Goal: Transaction & Acquisition: Purchase product/service

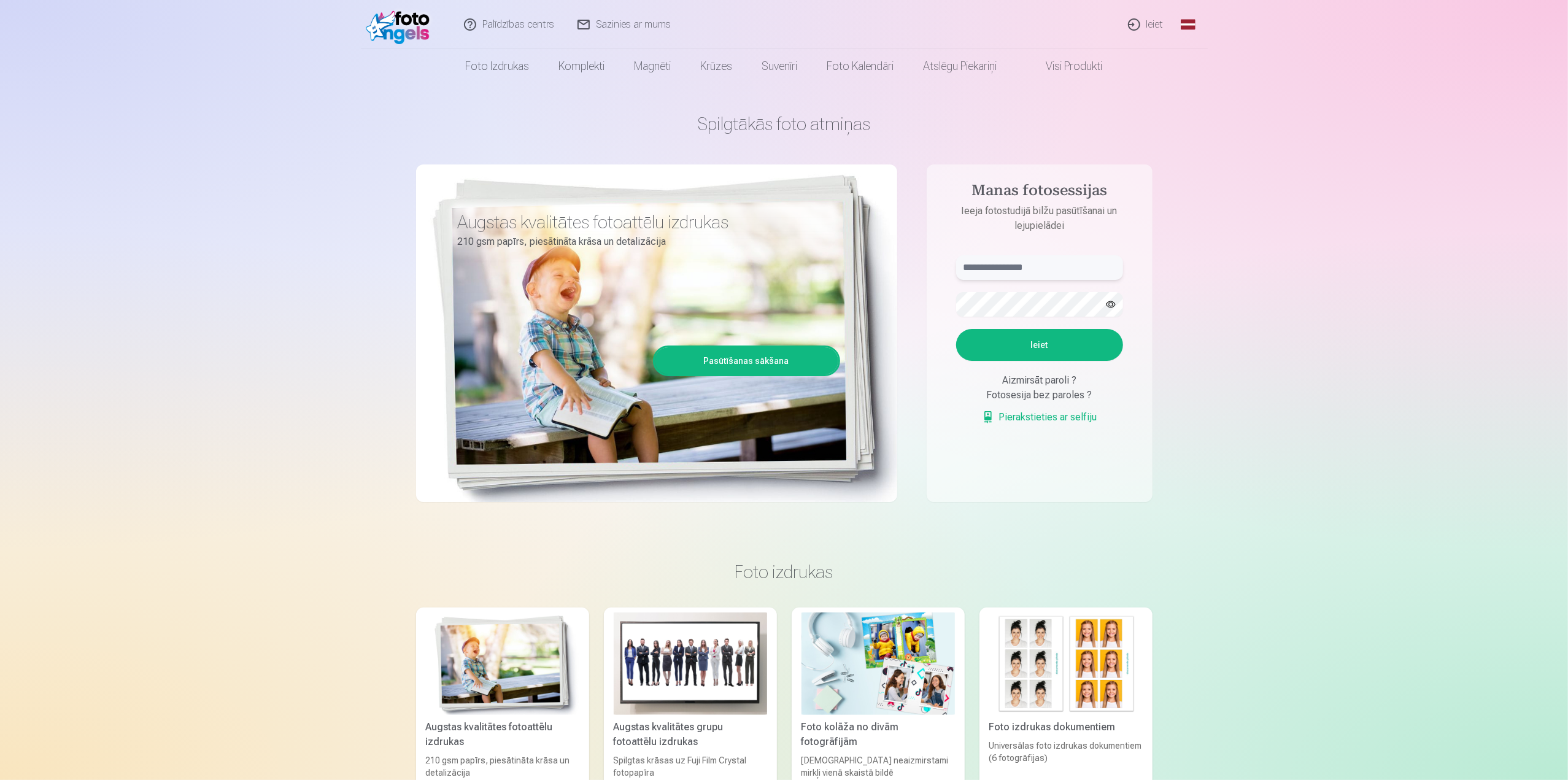
click at [990, 266] on input "text" at bounding box center [1040, 267] width 167 height 25
type input "**********"
click at [1040, 343] on button "Ieiet" at bounding box center [1040, 345] width 167 height 32
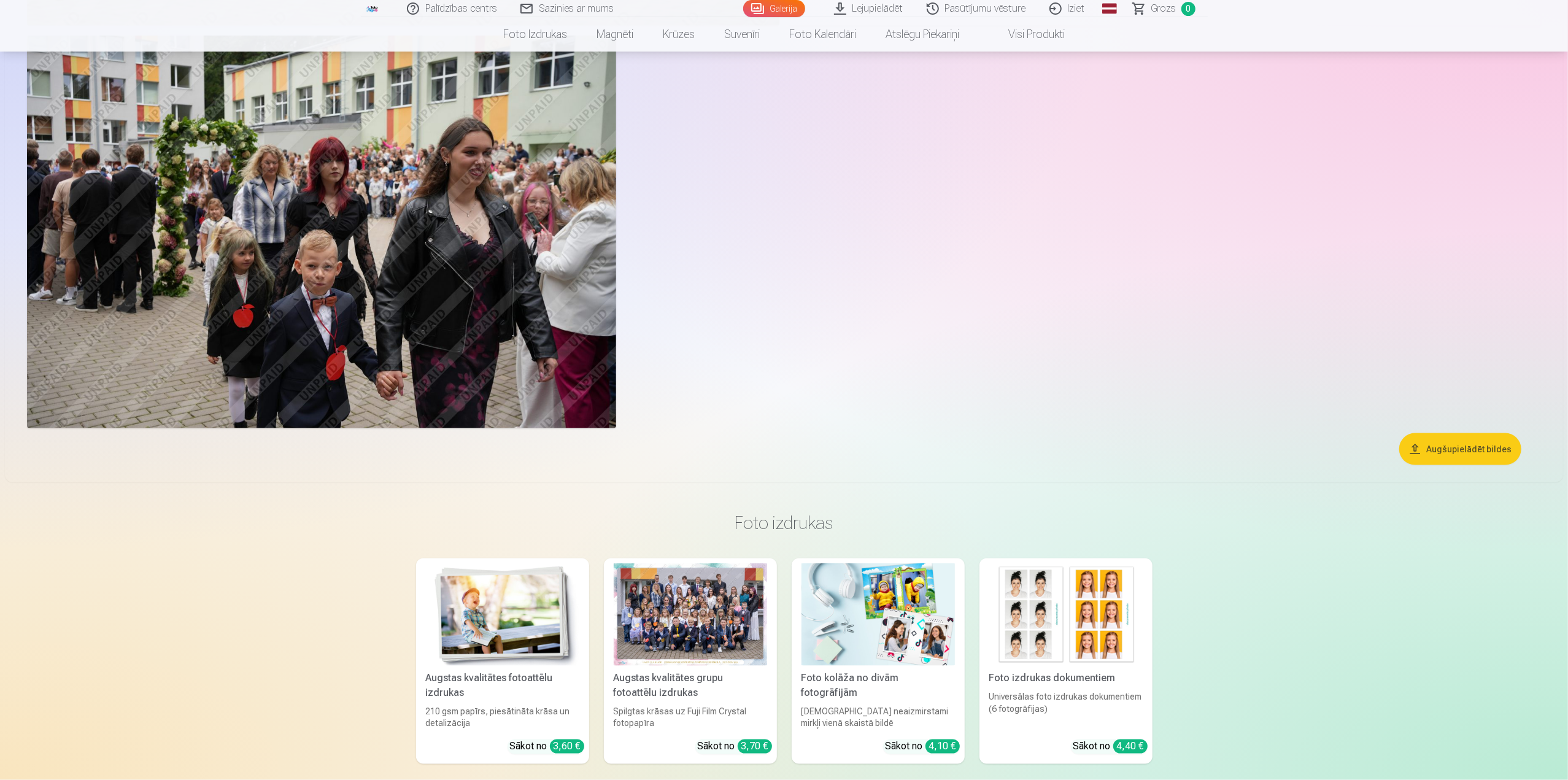
scroll to position [1658, 0]
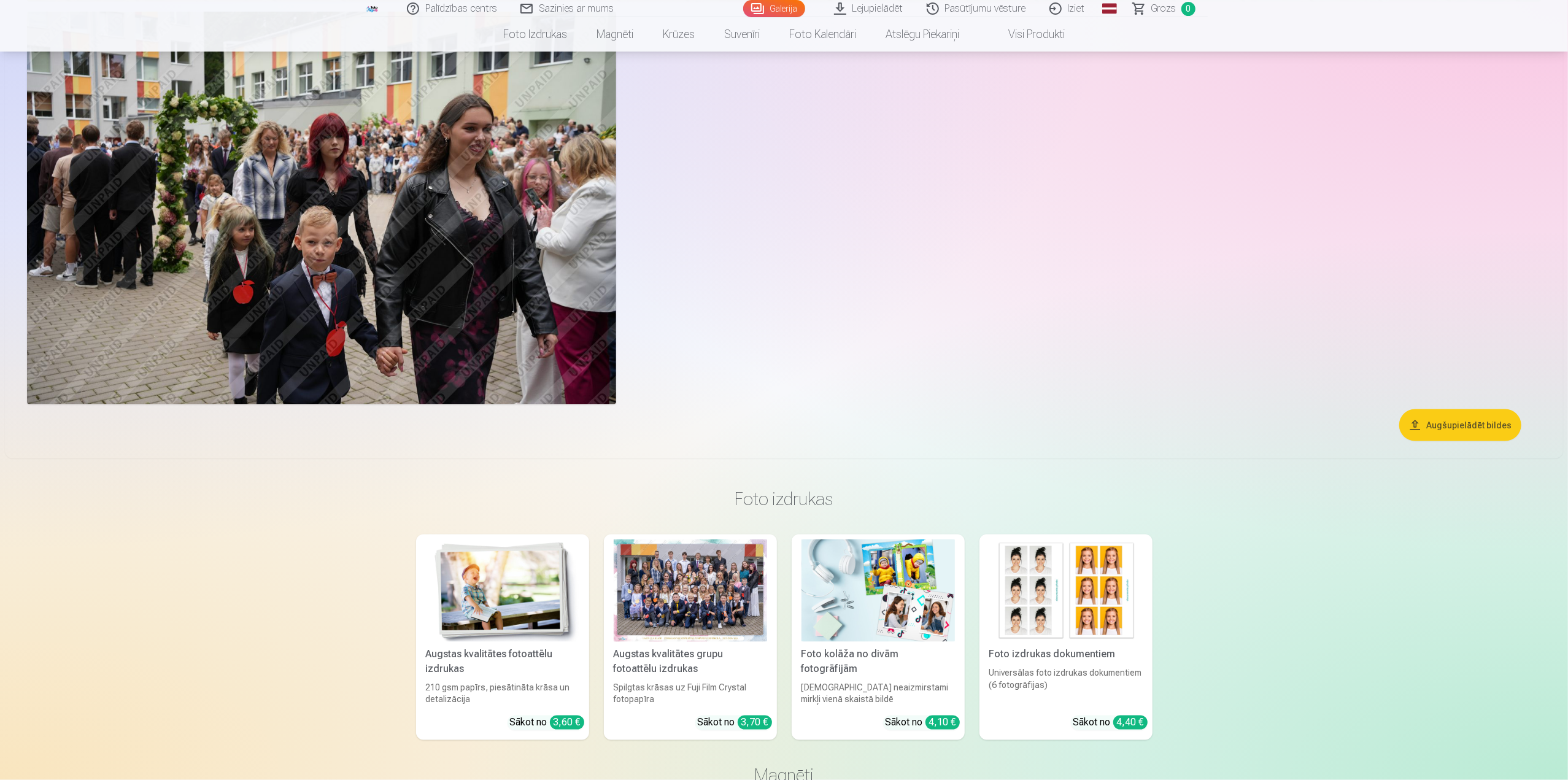
click at [1450, 431] on button "Augšupielādēt bildes" at bounding box center [1460, 426] width 122 height 32
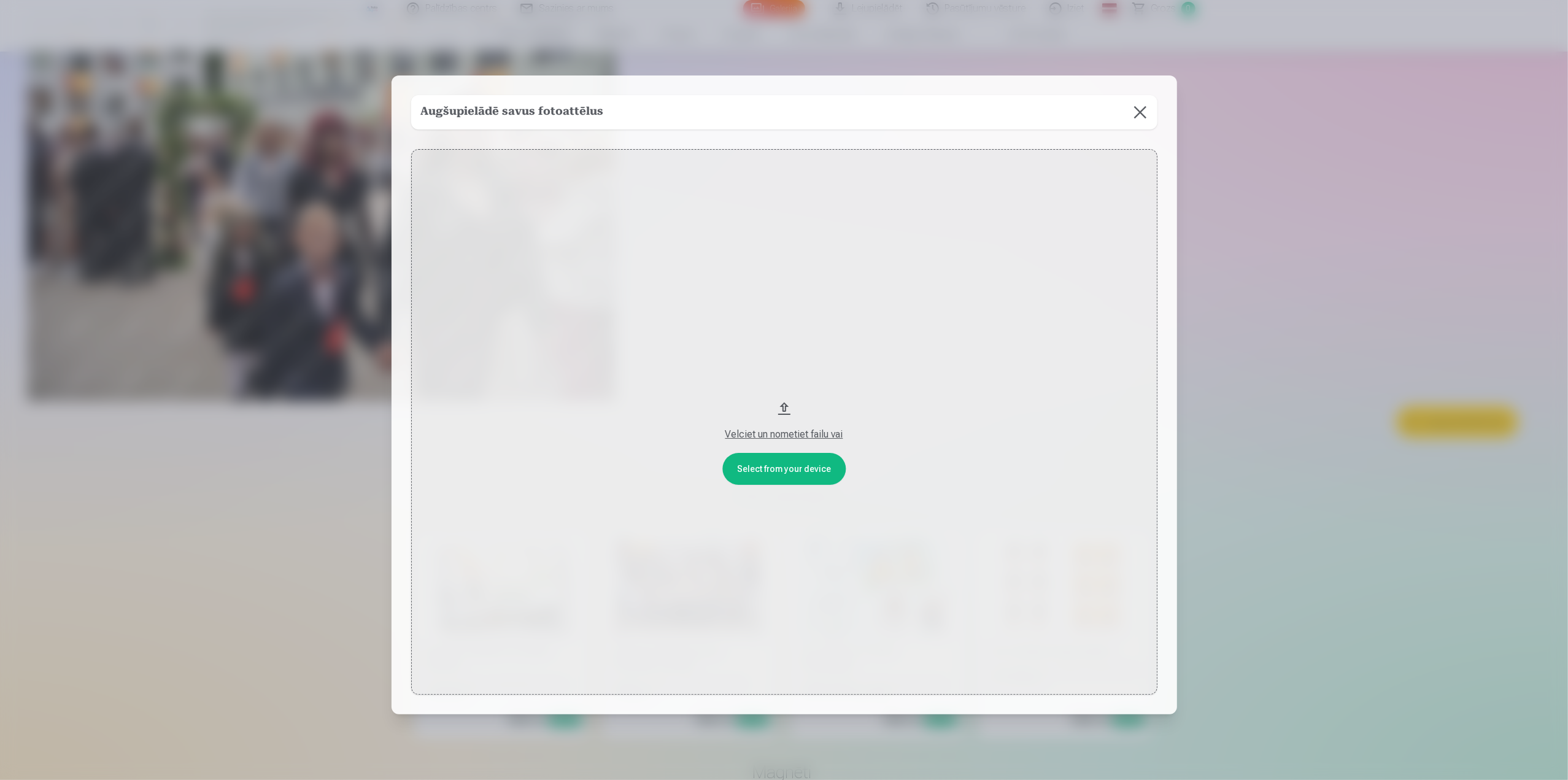
scroll to position [1659, 0]
click at [1140, 117] on button at bounding box center [1141, 112] width 34 height 34
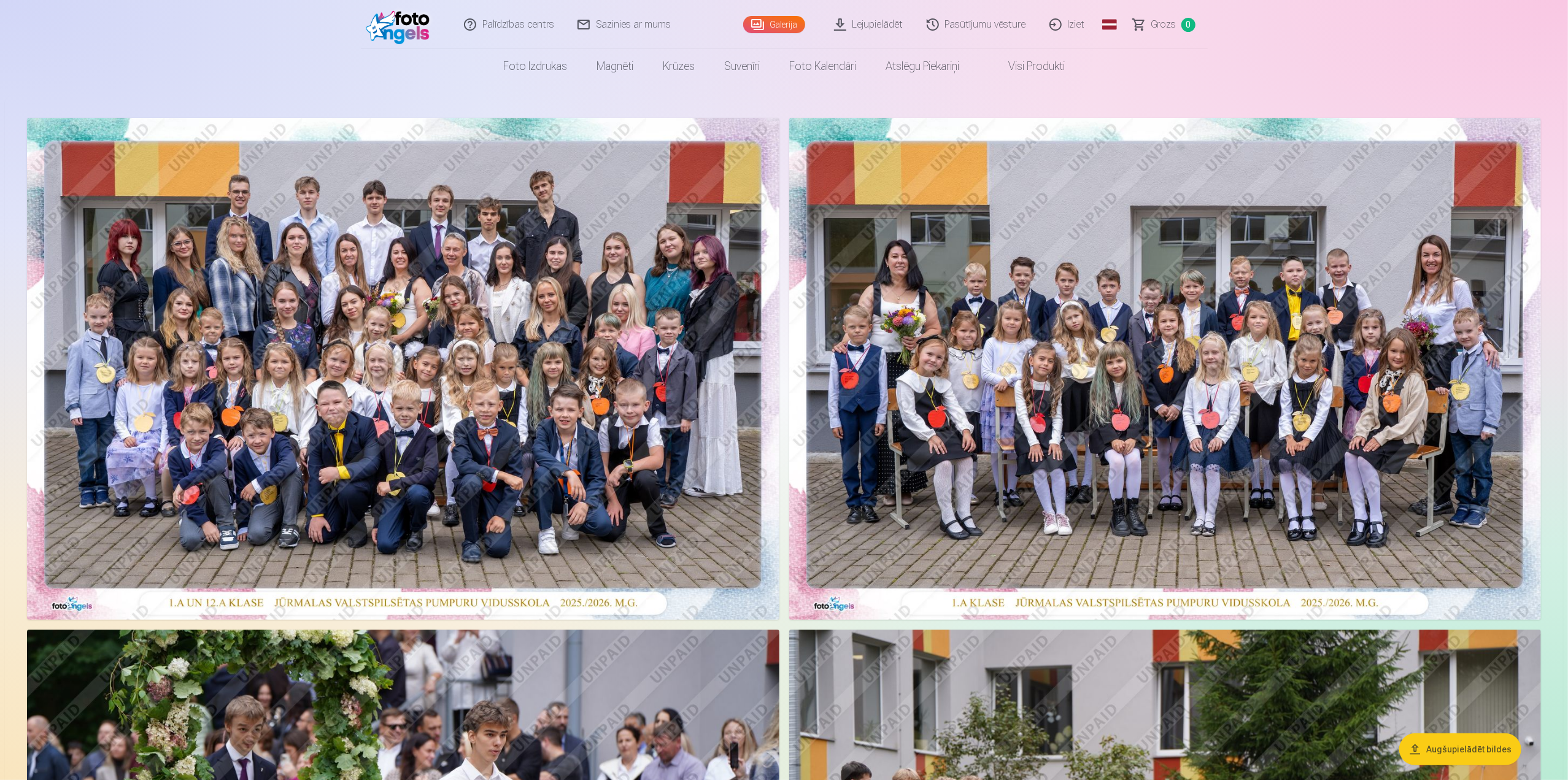
scroll to position [0, 0]
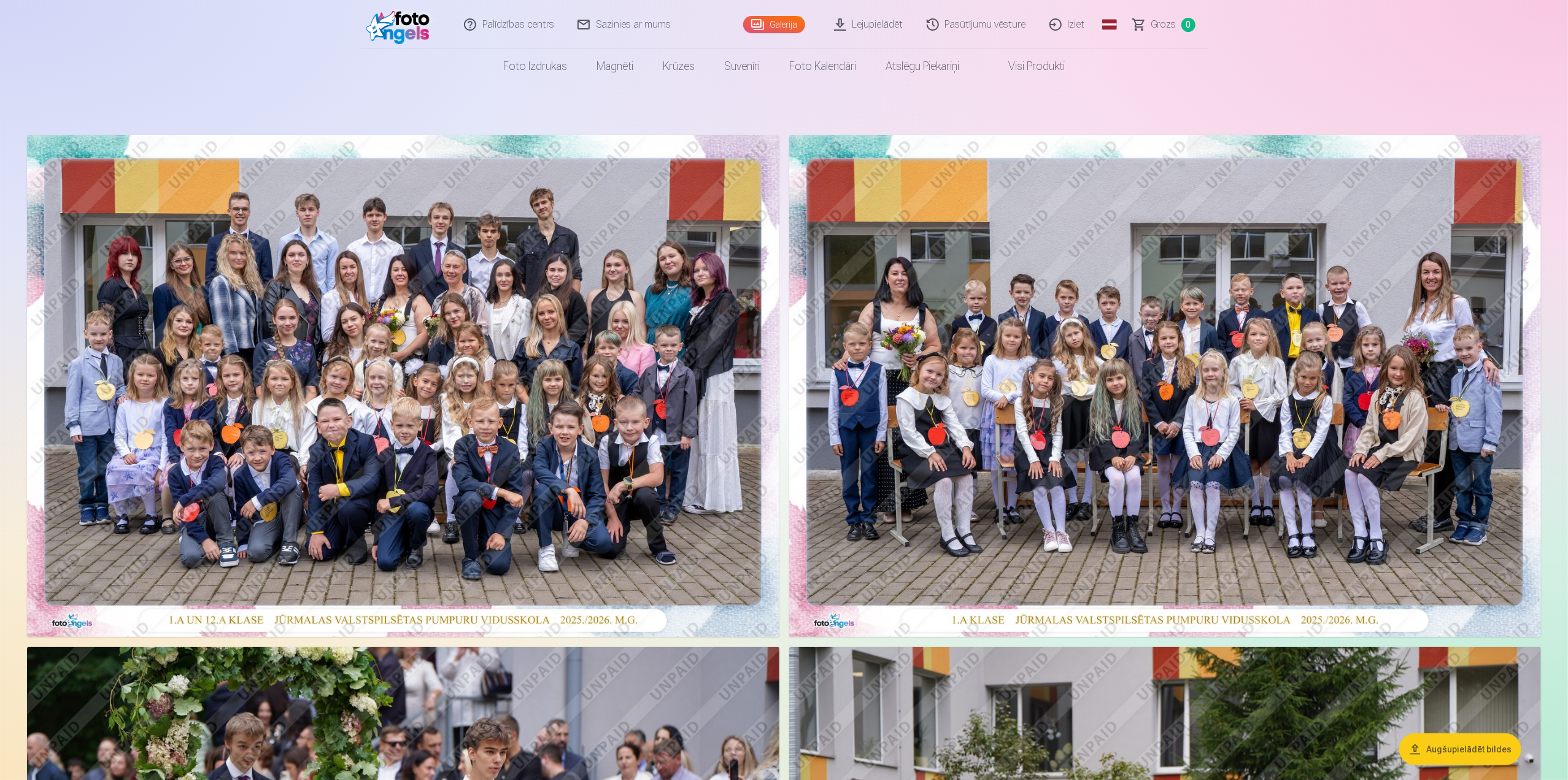
click at [1166, 363] on img at bounding box center [1166, 386] width 753 height 503
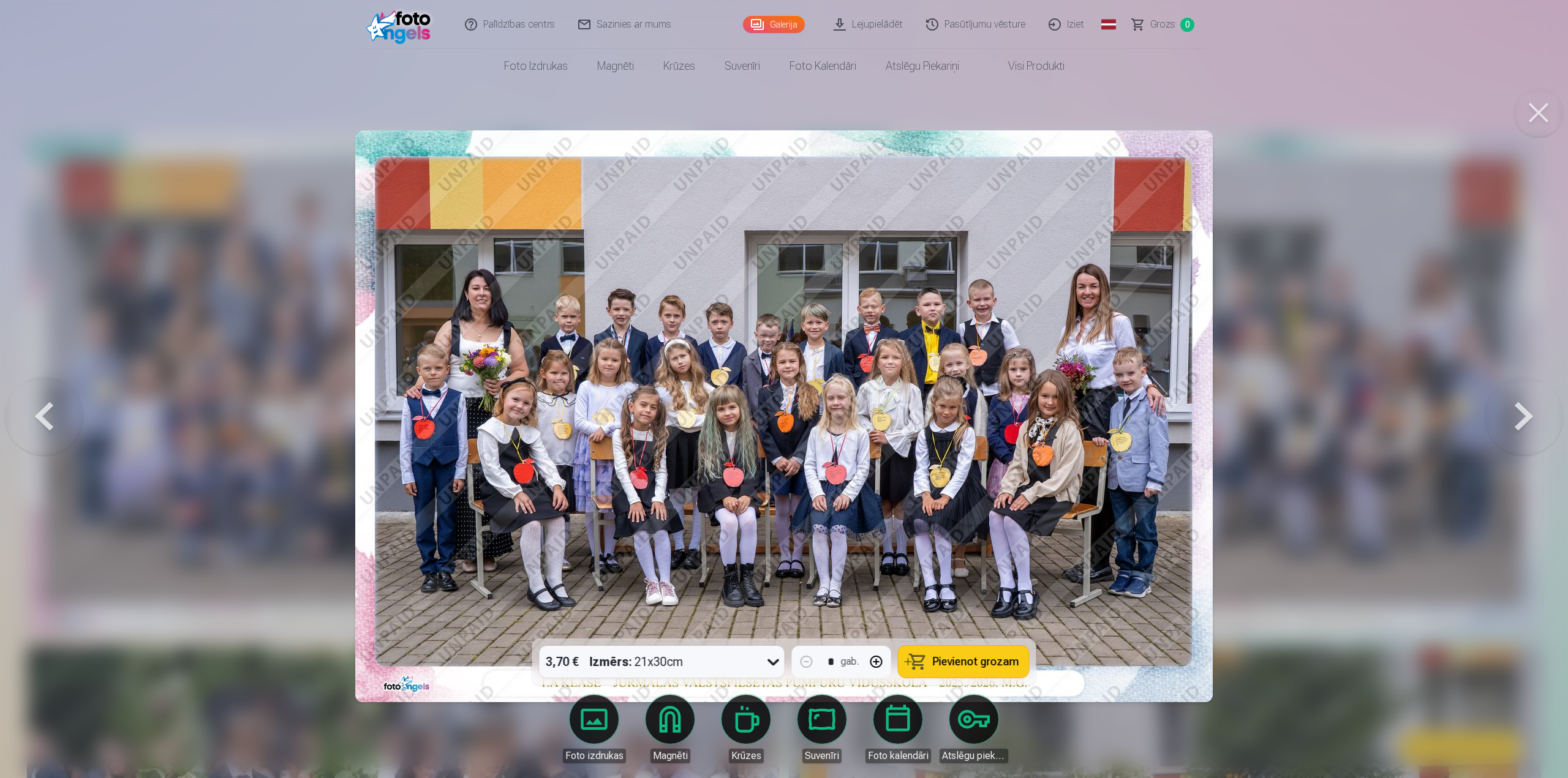
click at [973, 659] on span "Pievienot grozam" at bounding box center [976, 662] width 86 height 11
click at [773, 666] on icon at bounding box center [773, 662] width 20 height 20
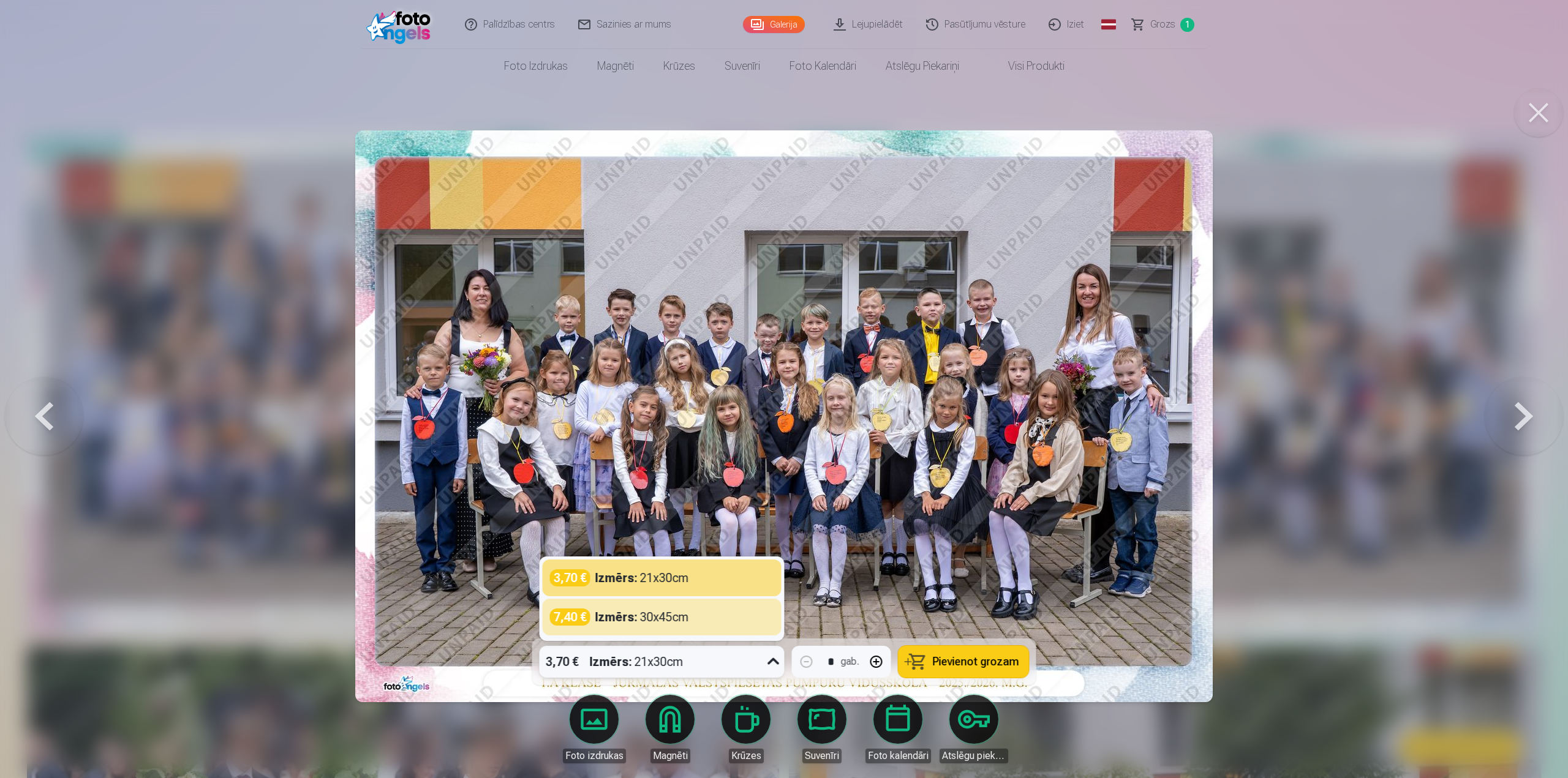
click at [1538, 108] on button at bounding box center [1539, 113] width 49 height 49
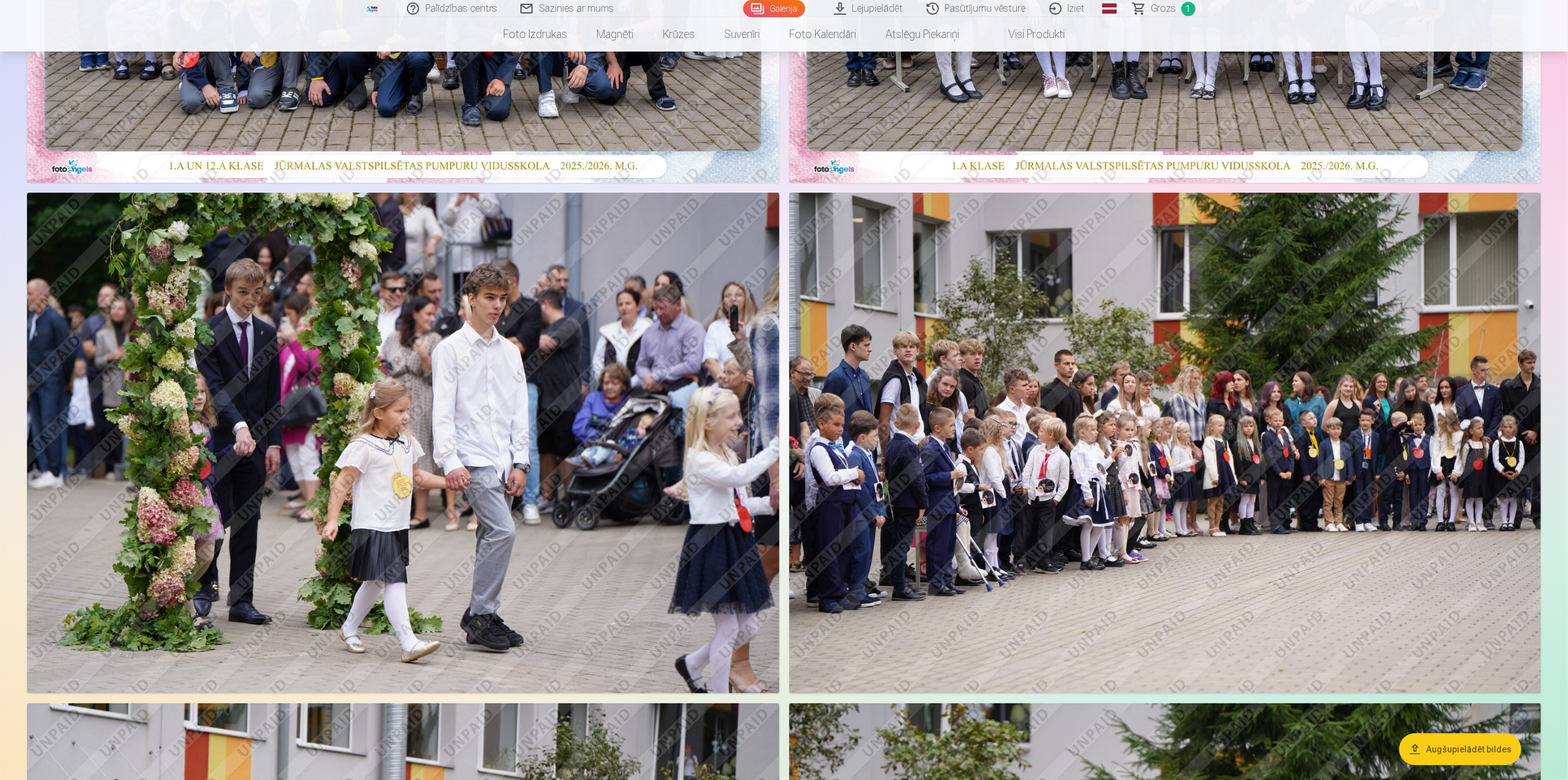
scroll to position [491, 0]
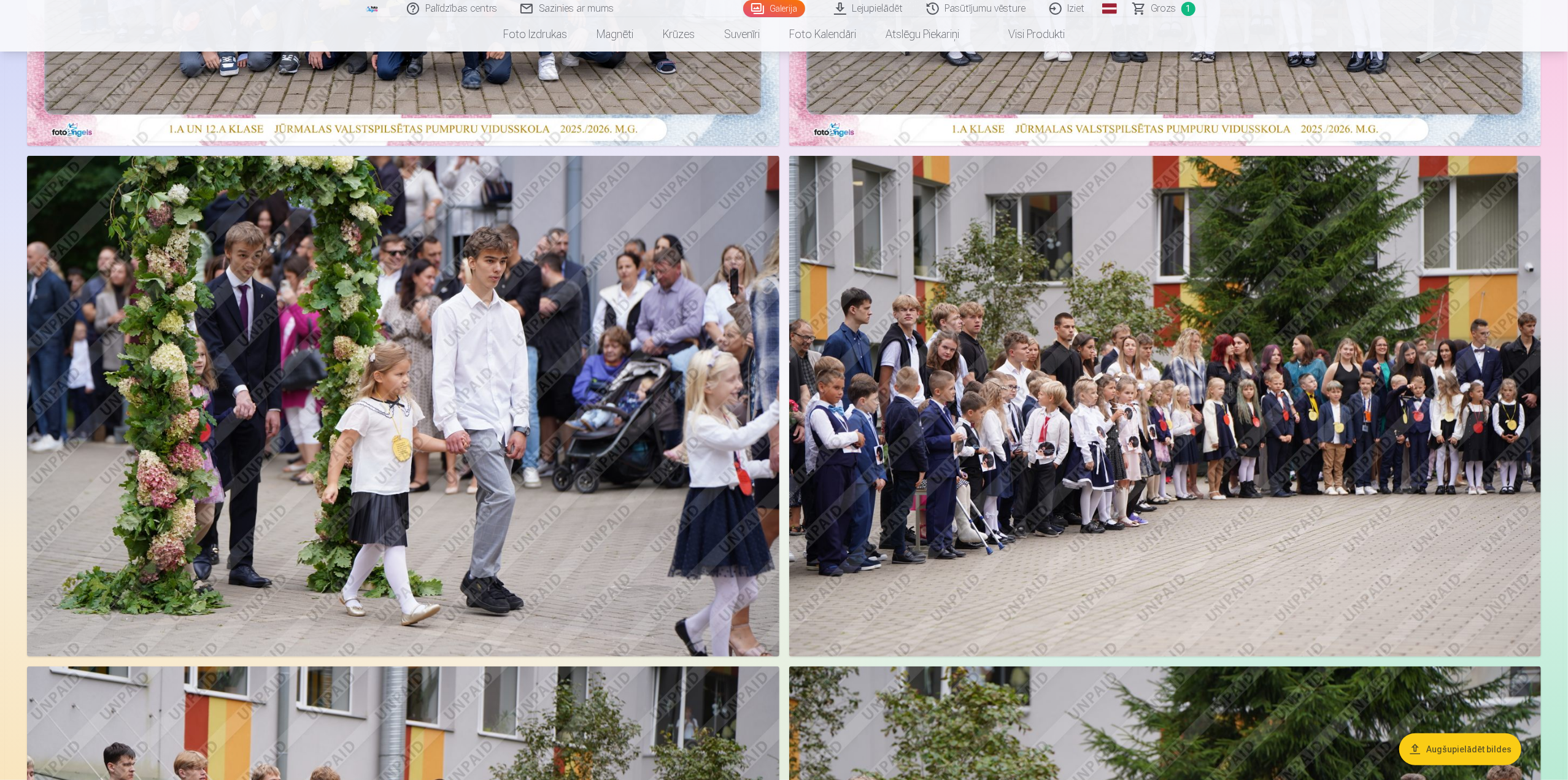
click at [395, 456] on img at bounding box center [403, 407] width 753 height 502
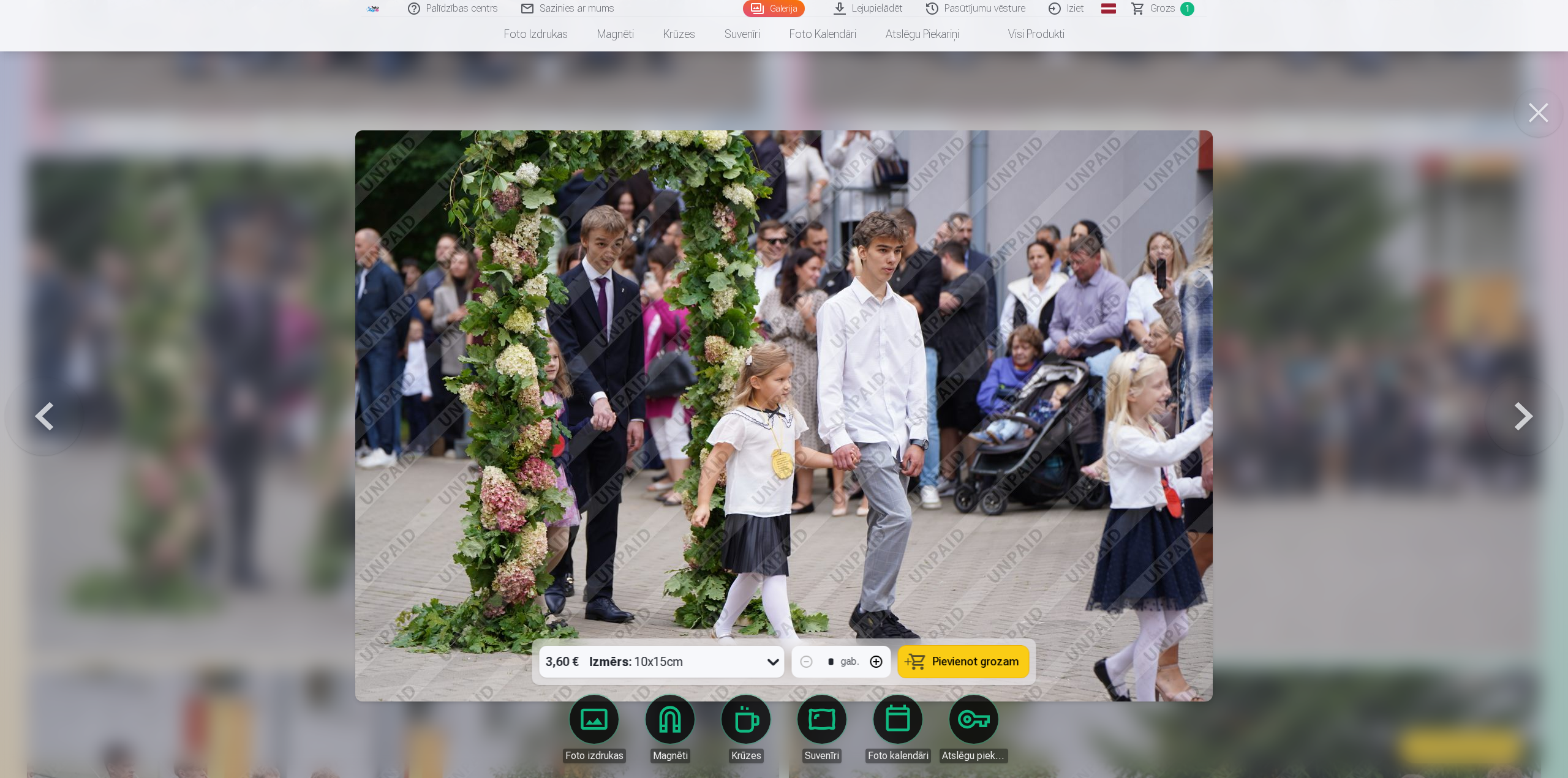
click at [996, 663] on span "Pievienot grozam" at bounding box center [976, 662] width 86 height 11
click at [1539, 110] on button at bounding box center [1539, 113] width 49 height 49
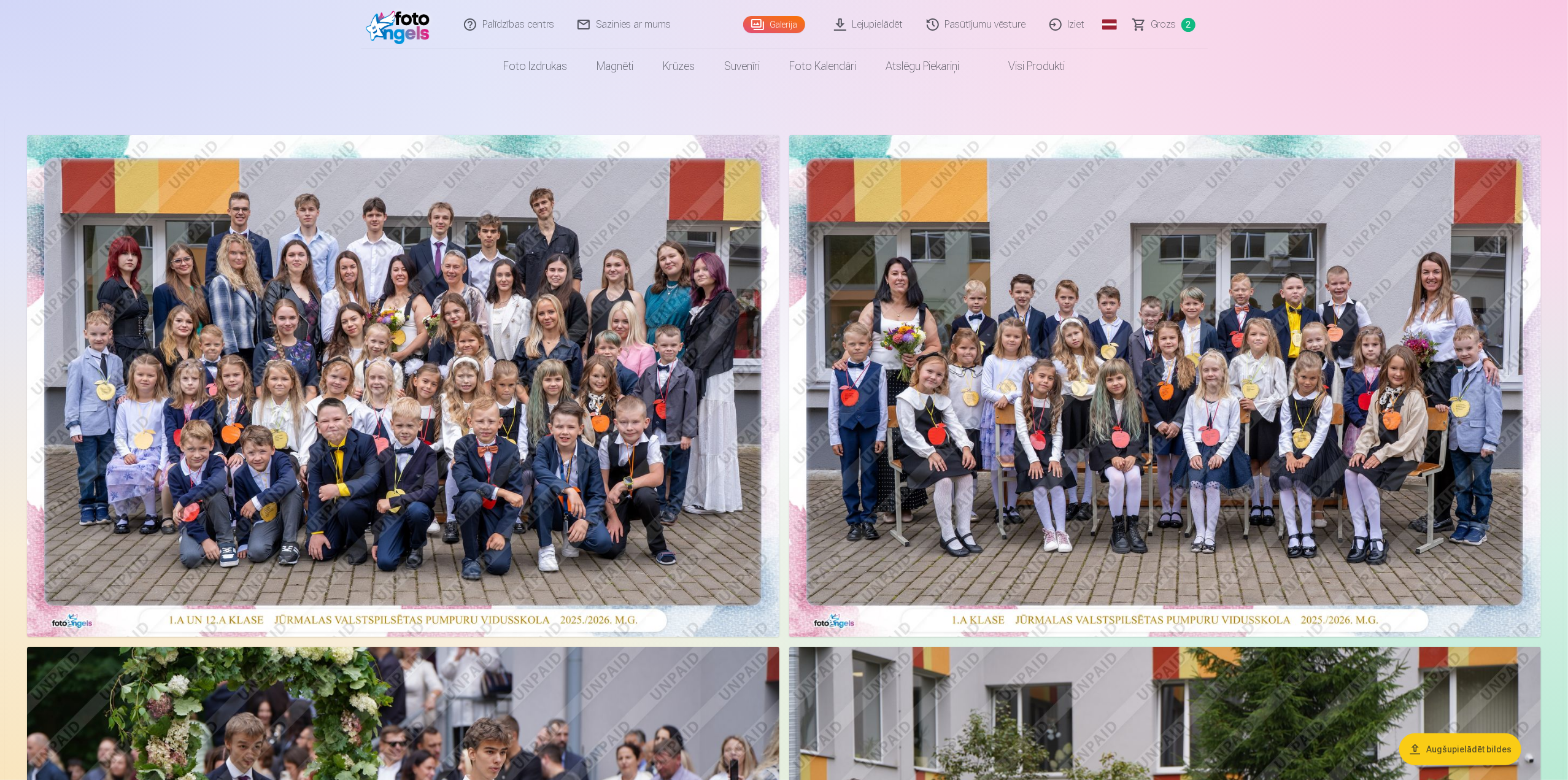
click at [1169, 23] on span "Grozs" at bounding box center [1164, 25] width 25 height 15
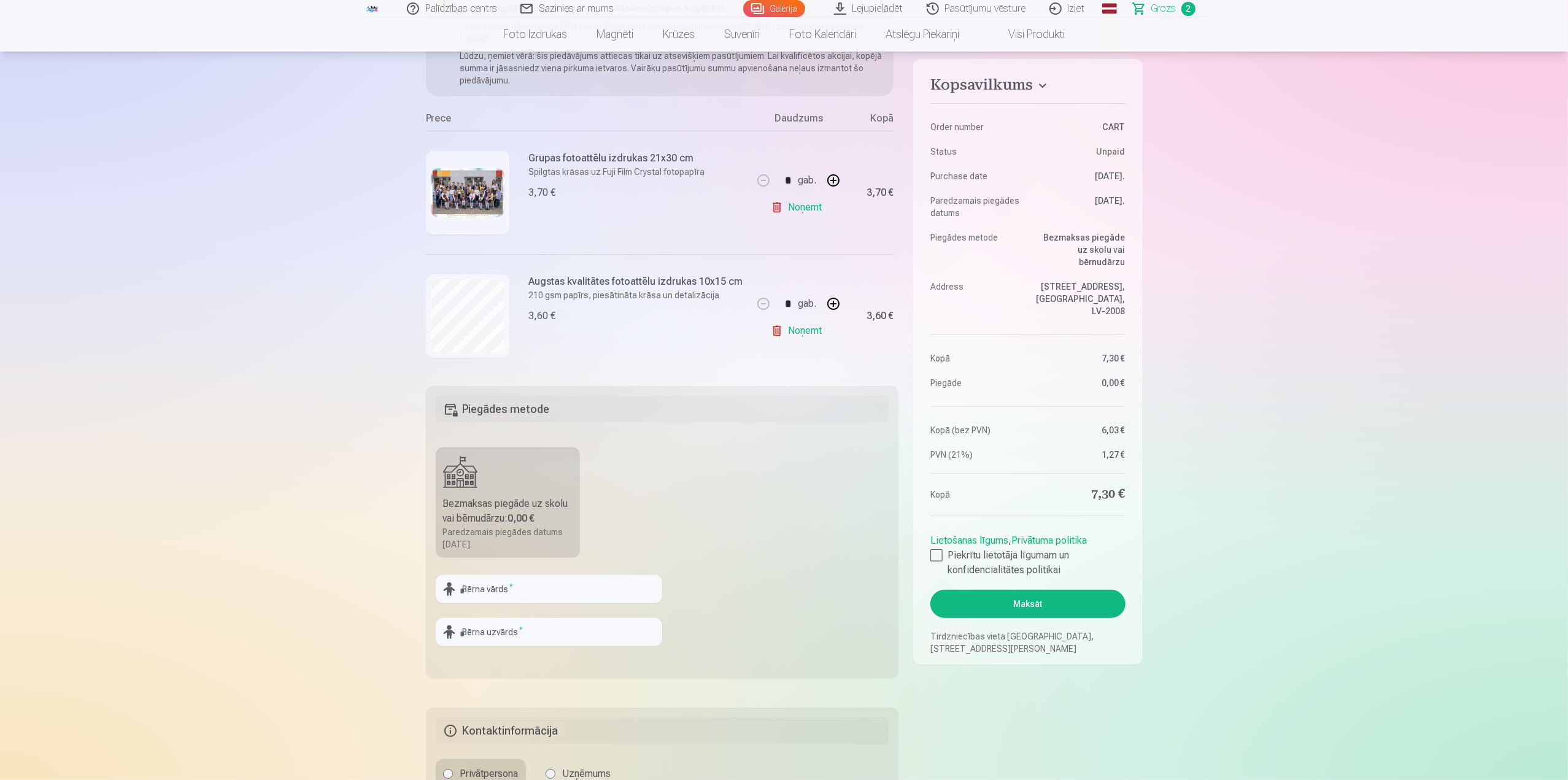
scroll to position [184, 0]
click at [939, 549] on div at bounding box center [936, 555] width 12 height 12
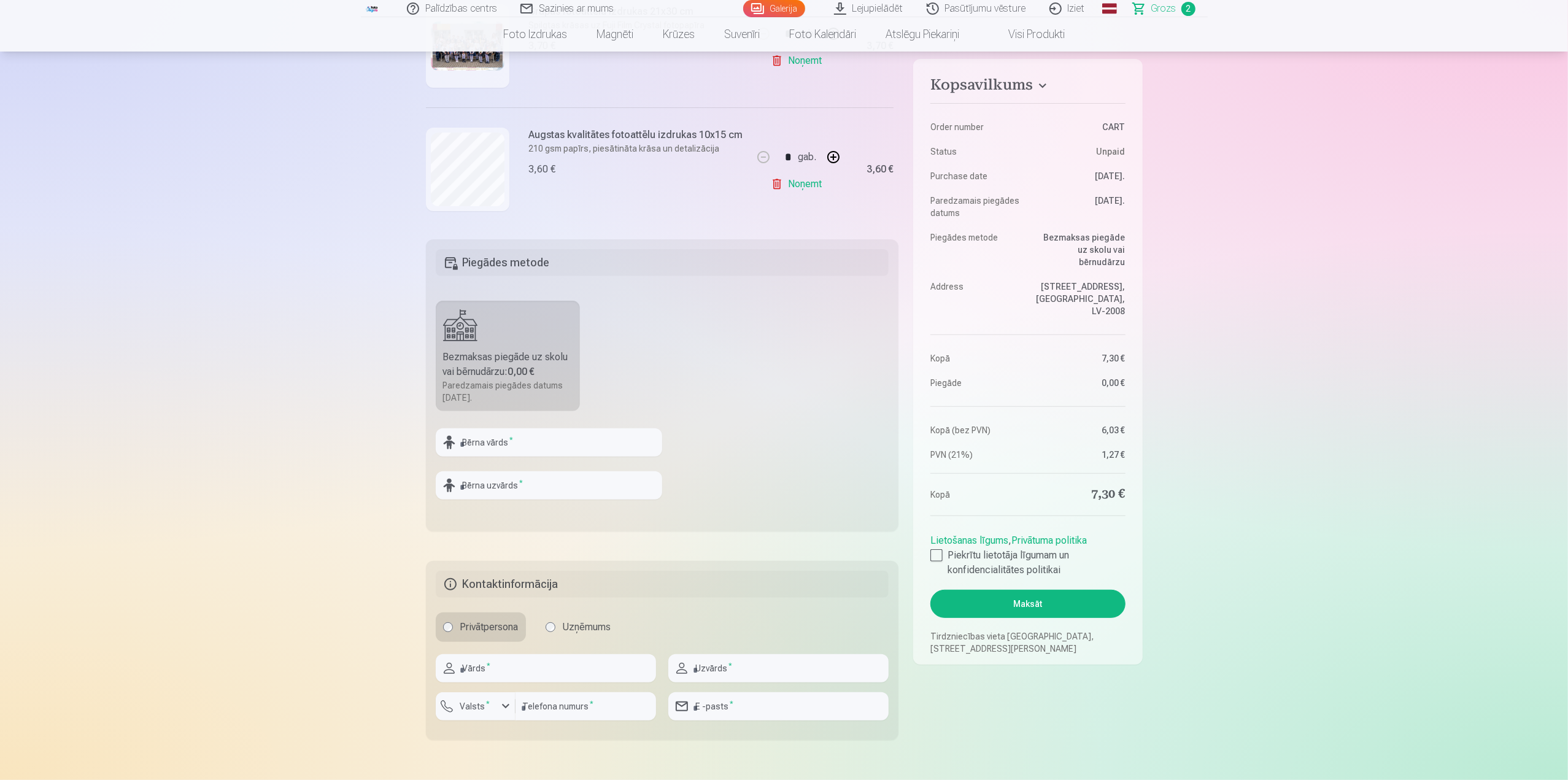
scroll to position [369, 0]
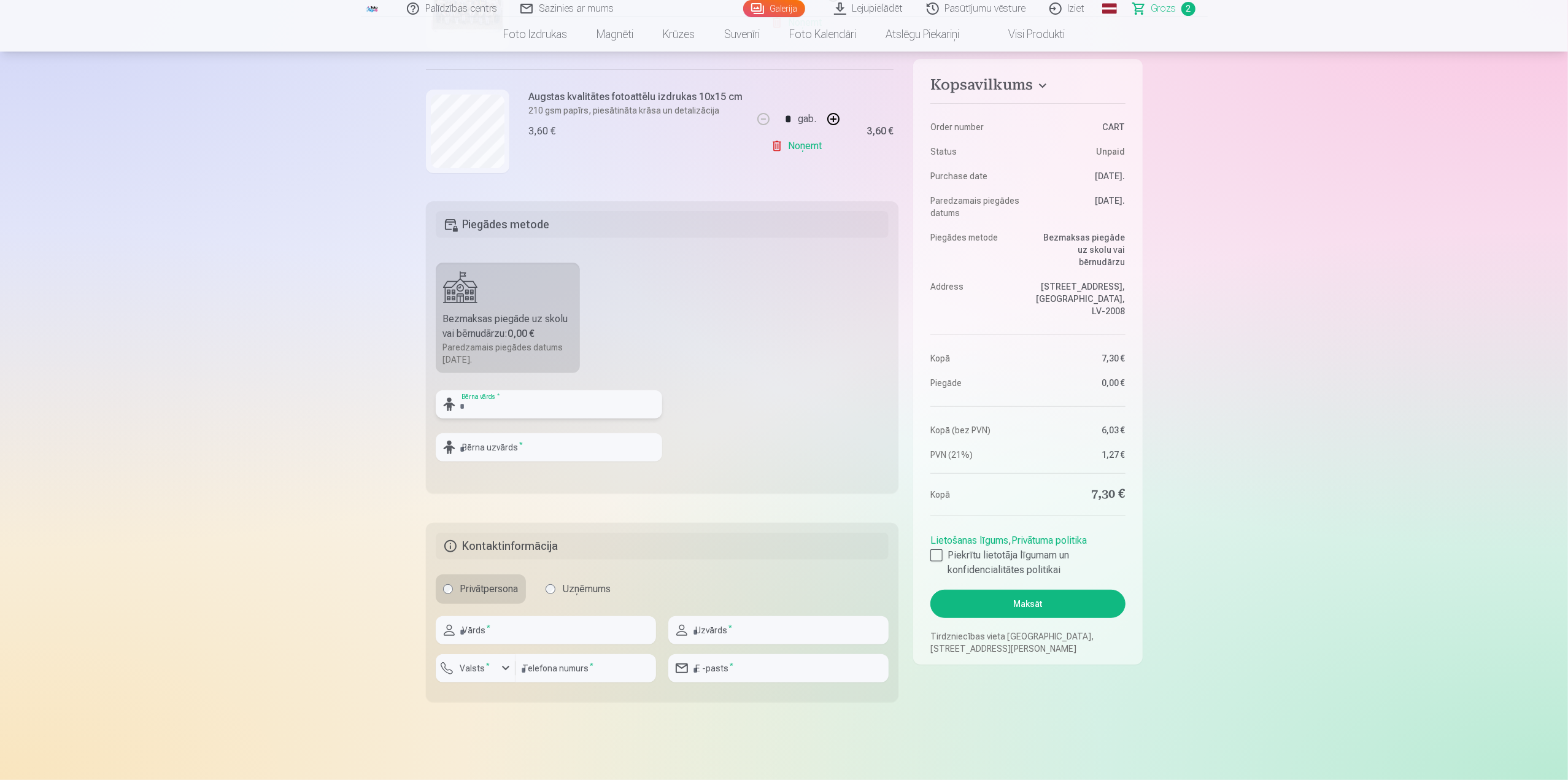
click at [494, 405] on input "text" at bounding box center [549, 405] width 227 height 29
type input "*"
type input "*****"
click at [490, 445] on input "text" at bounding box center [549, 448] width 227 height 29
type input "*******"
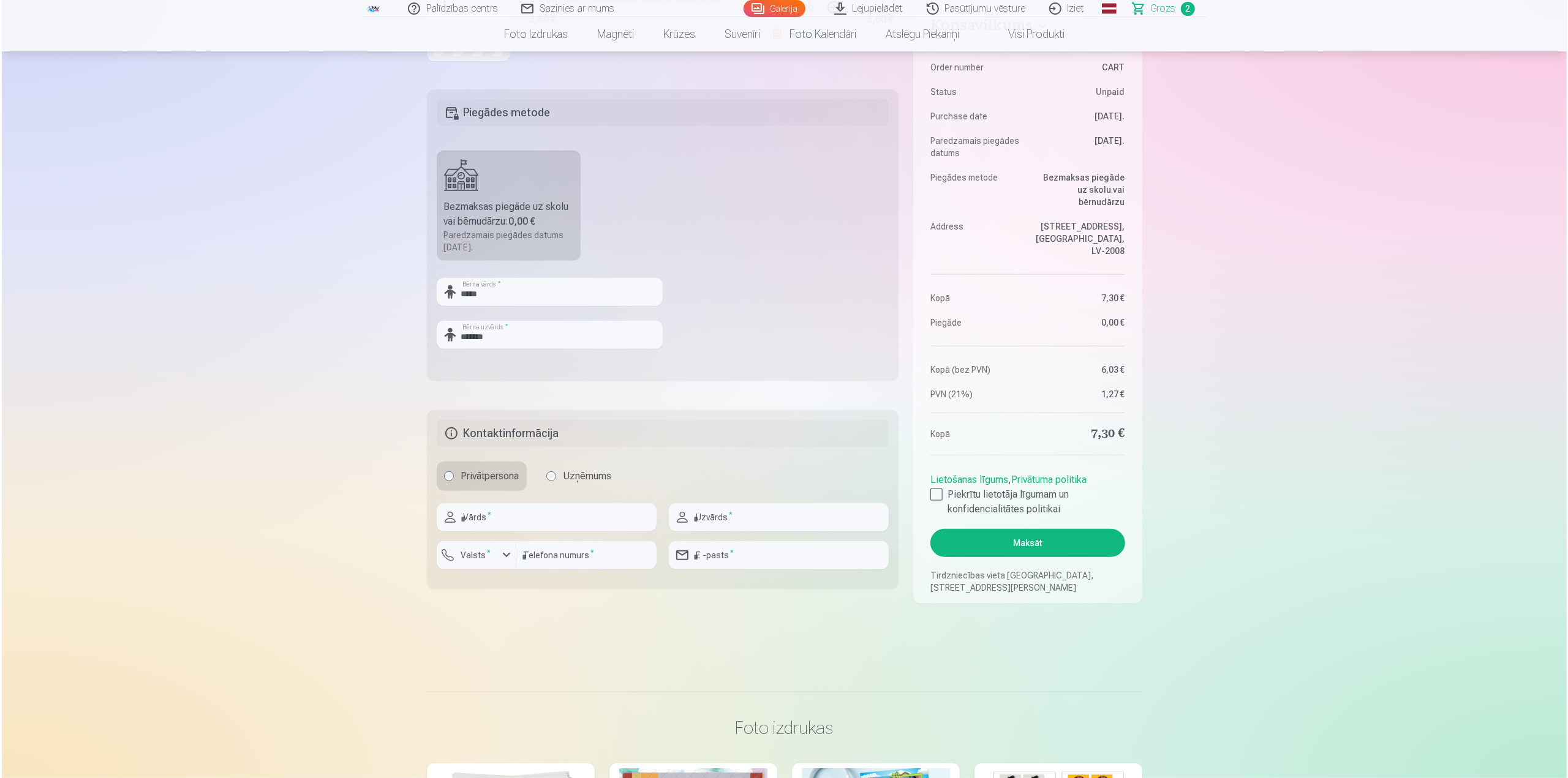
scroll to position [490, 0]
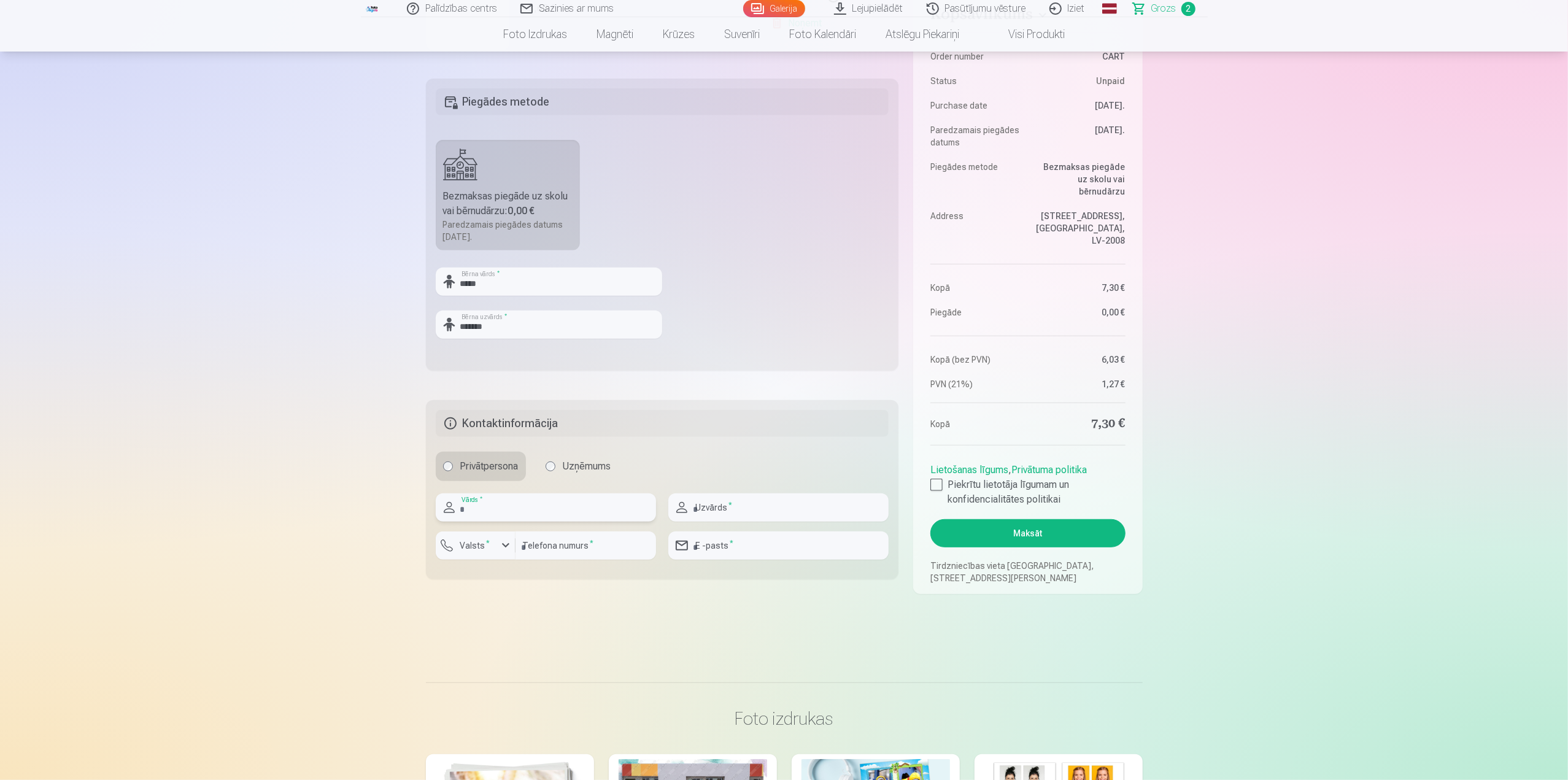
click at [497, 506] on input "text" at bounding box center [546, 508] width 220 height 29
type input "****"
type input "*******"
type input "********"
click at [721, 547] on input "email" at bounding box center [778, 546] width 220 height 29
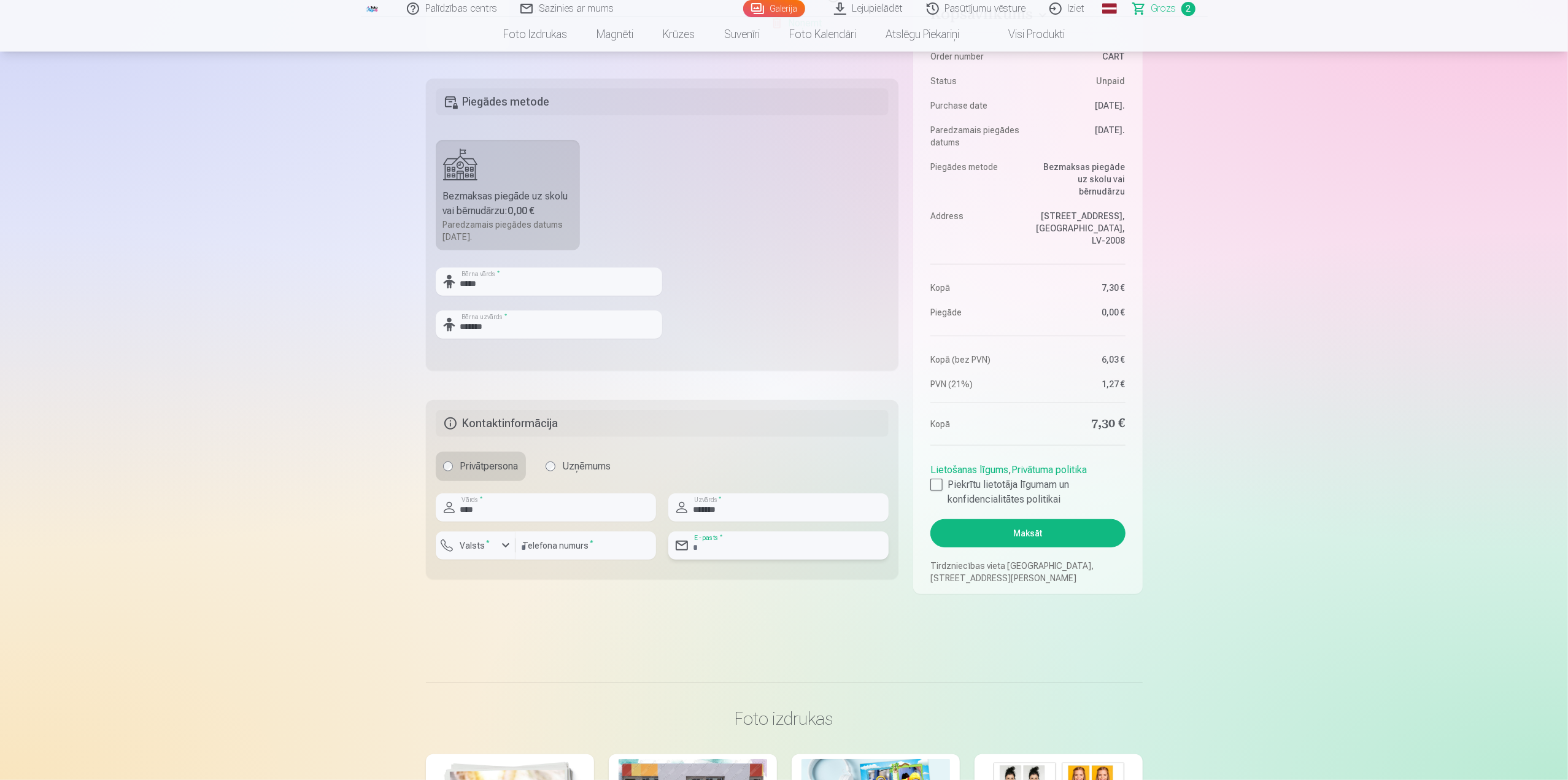
type input "**********"
click at [1032, 534] on button "Maksāt" at bounding box center [1028, 533] width 195 height 29
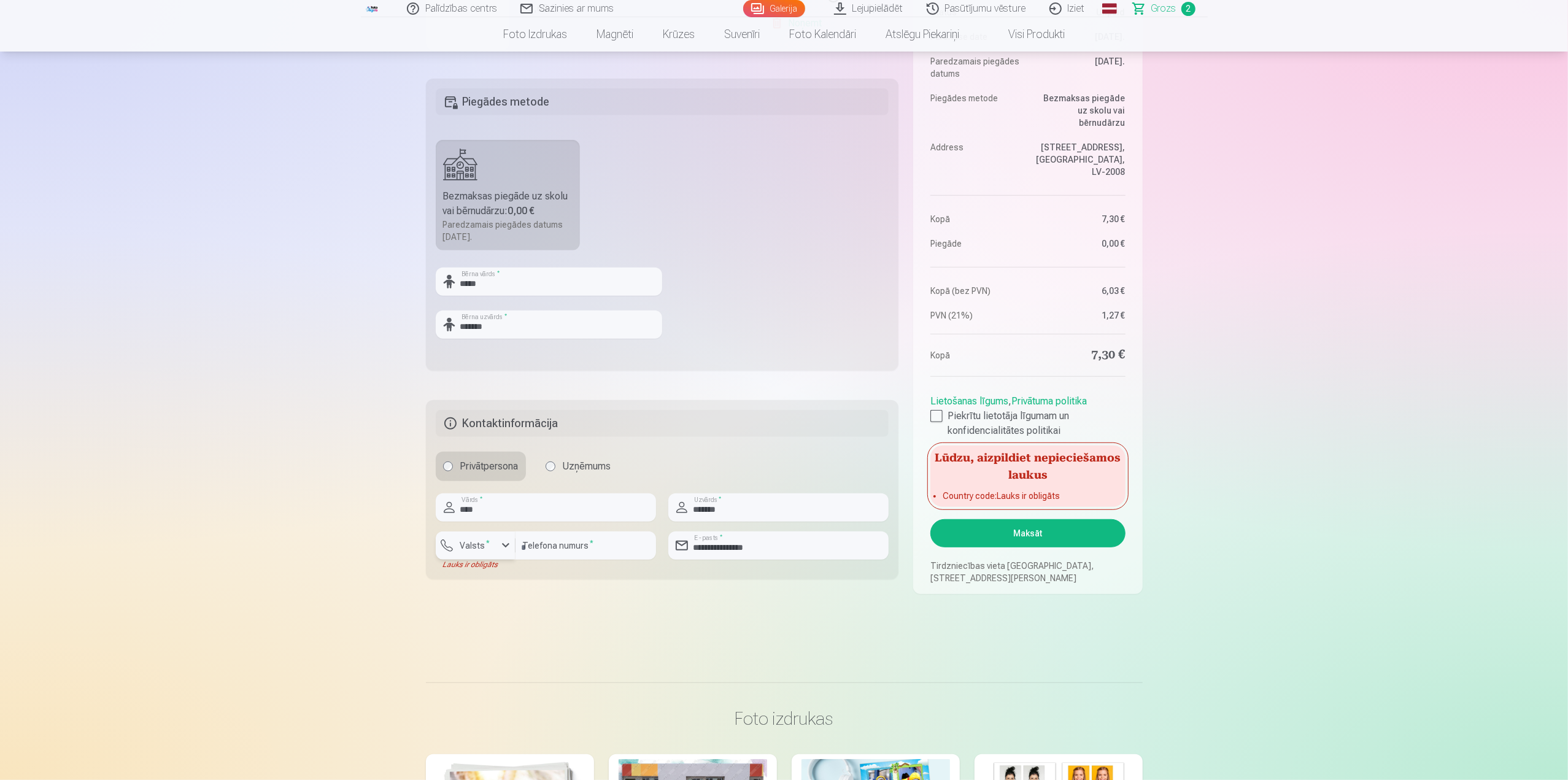
click at [506, 547] on div "button" at bounding box center [505, 545] width 15 height 15
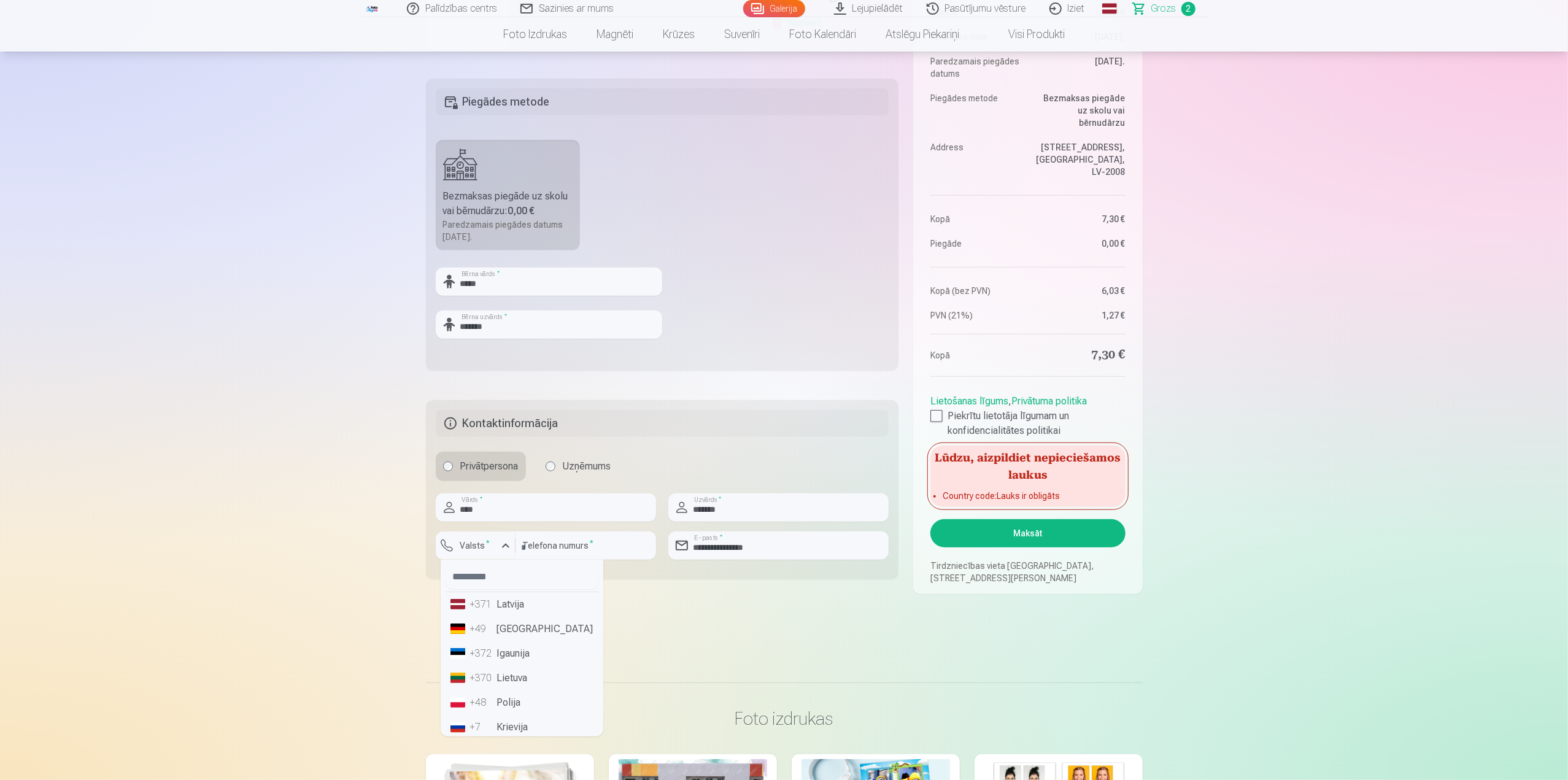
click at [516, 605] on li "+371 Latvija" at bounding box center [521, 604] width 153 height 25
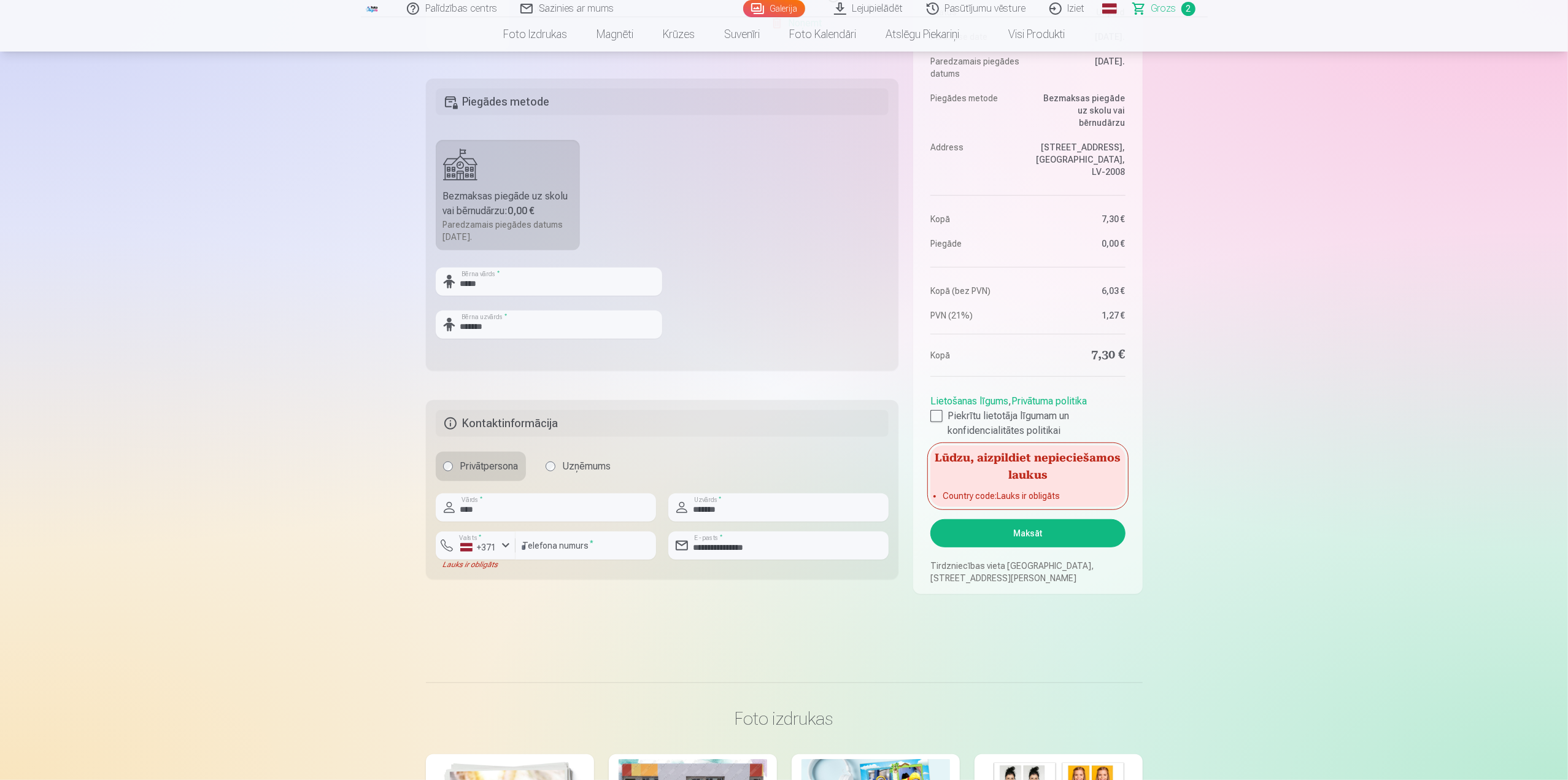
click at [1025, 537] on button "Maksāt" at bounding box center [1028, 533] width 195 height 29
